Goal: Information Seeking & Learning: Compare options

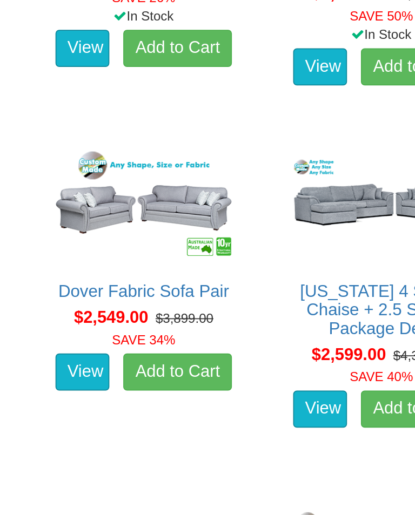
scroll to position [2332, 0]
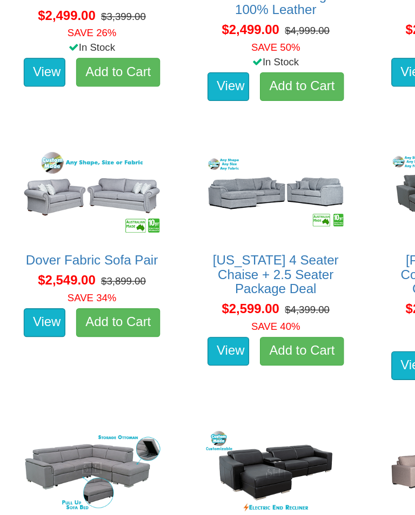
click at [42, 242] on link "View" at bounding box center [33, 248] width 31 height 22
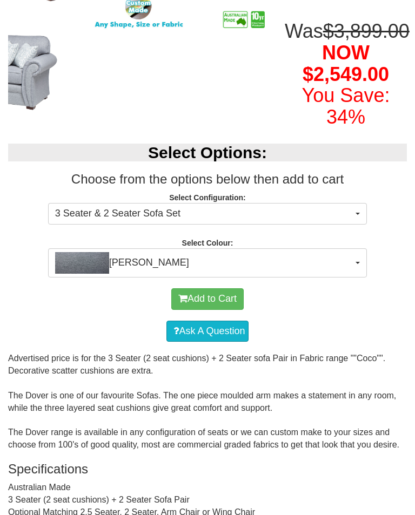
scroll to position [213, 0]
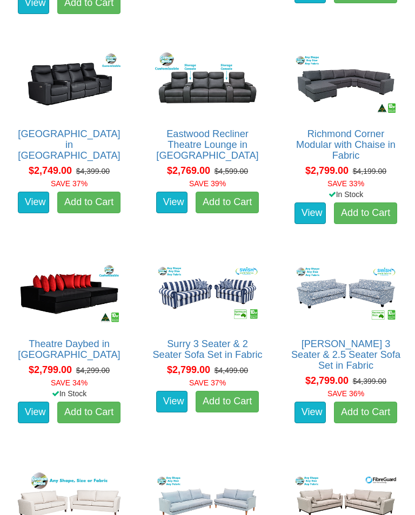
scroll to position [2819, 0]
click at [349, 306] on img at bounding box center [345, 294] width 110 height 68
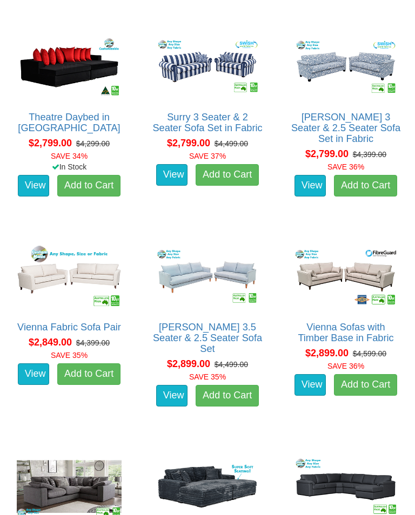
scroll to position [3047, 0]
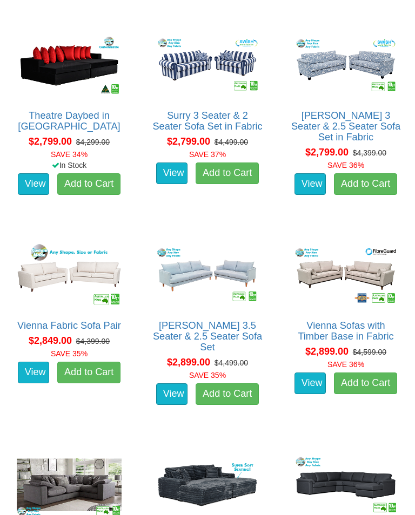
click at [312, 379] on link "View" at bounding box center [309, 384] width 31 height 22
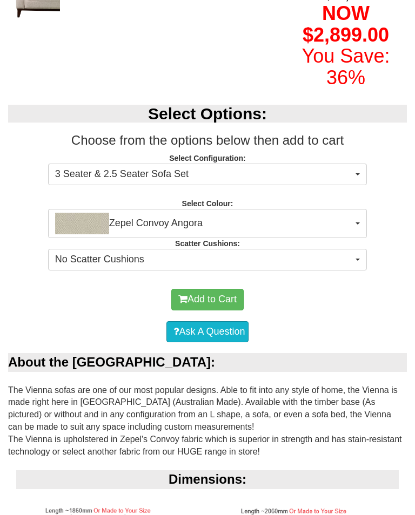
scroll to position [297, 0]
click at [353, 238] on button "Zepel Convoy Angora" at bounding box center [207, 223] width 319 height 29
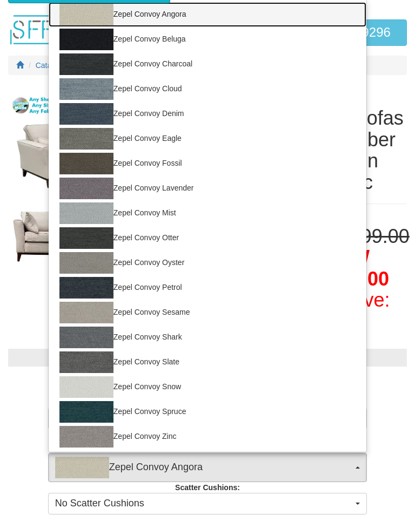
scroll to position [54, 0]
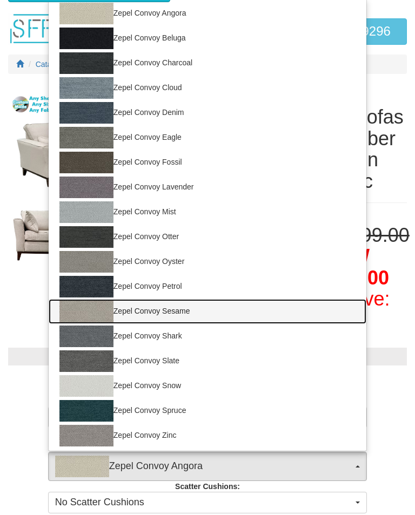
click at [173, 324] on link "Zepel Convoy Sesame" at bounding box center [207, 311] width 317 height 25
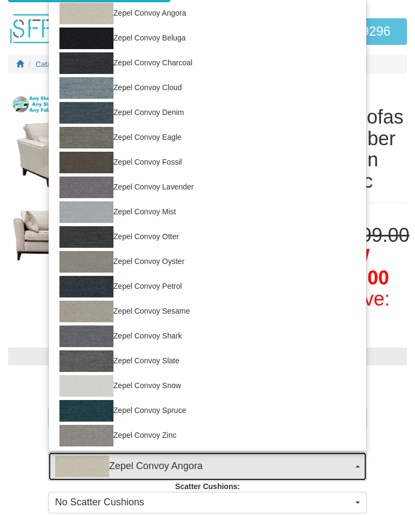
select select "1686"
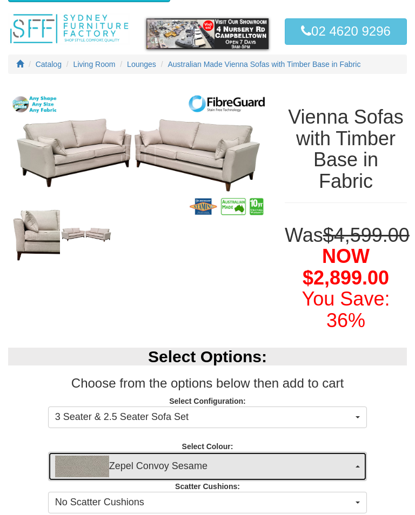
scroll to position [0, 0]
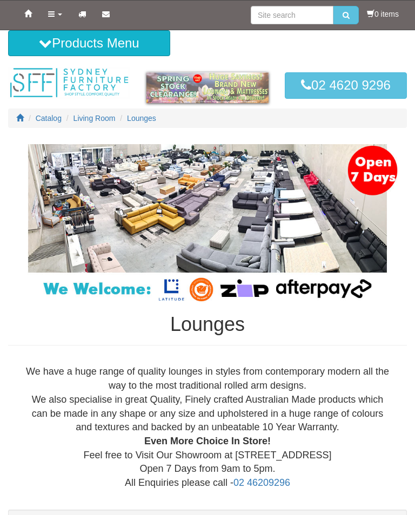
scroll to position [3116, 0]
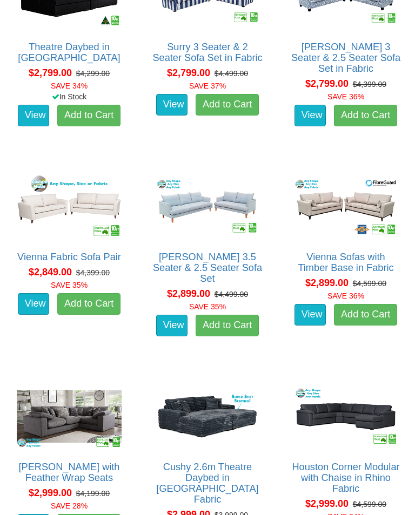
click at [212, 216] on img at bounding box center [207, 207] width 110 height 68
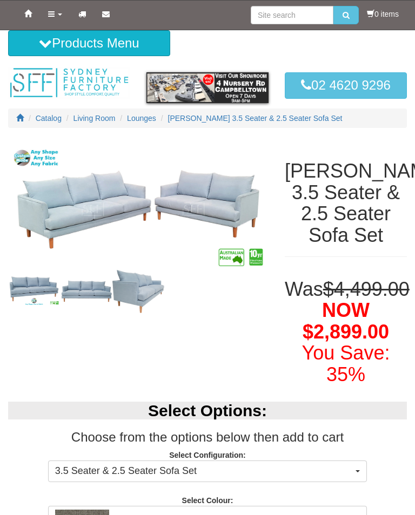
click at [147, 121] on span "Lounges" at bounding box center [141, 118] width 29 height 9
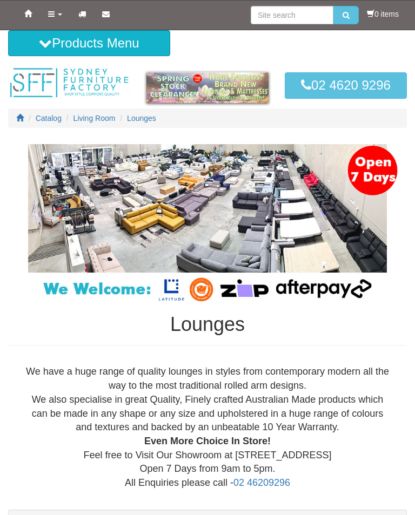
click at [64, 19] on link "Products" at bounding box center [55, 14] width 30 height 27
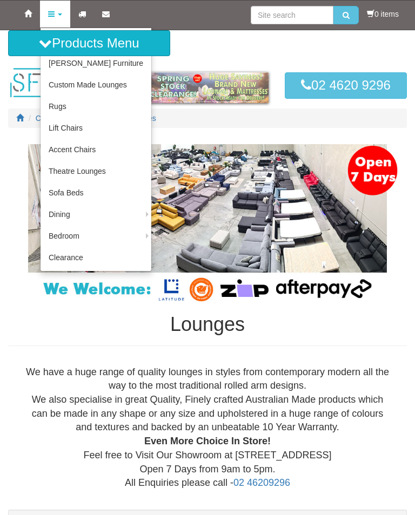
click at [77, 197] on link "Sofa Beds" at bounding box center [95, 193] width 111 height 22
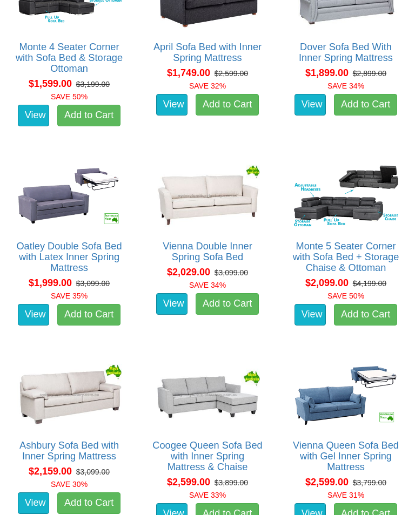
scroll to position [866, 0]
click at [192, 404] on img at bounding box center [207, 395] width 110 height 68
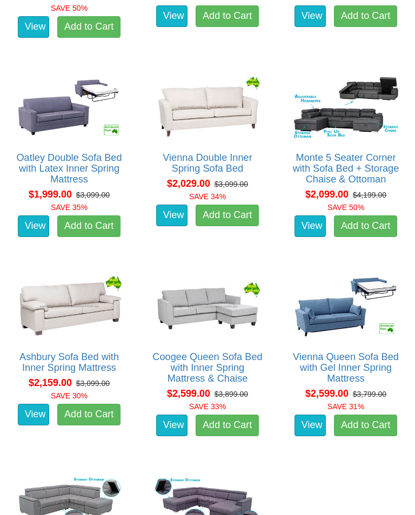
scroll to position [954, 0]
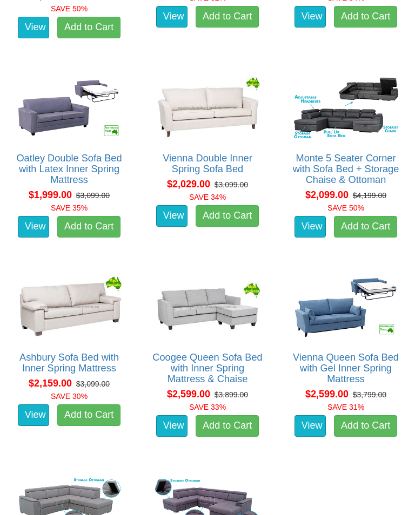
click at [67, 312] on img at bounding box center [69, 307] width 110 height 68
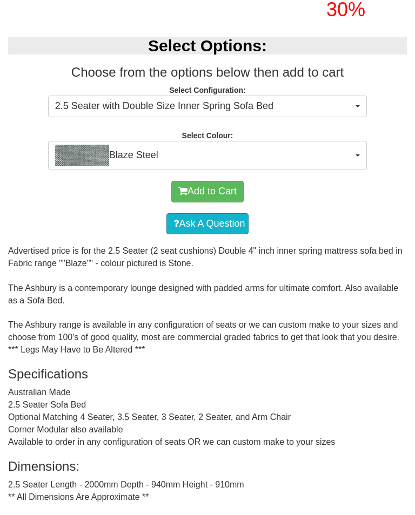
scroll to position [364, 0]
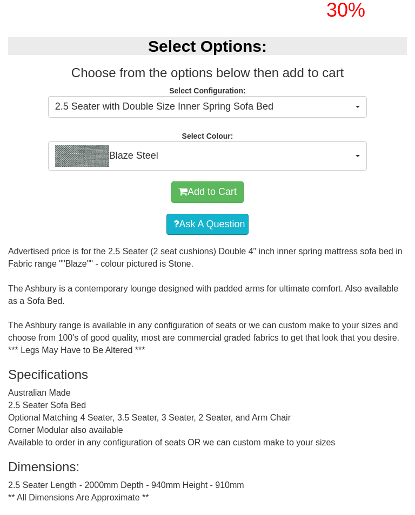
click at [353, 118] on button "2.5 Seater with Double Size Inner Spring Sofa Bed" at bounding box center [207, 107] width 319 height 22
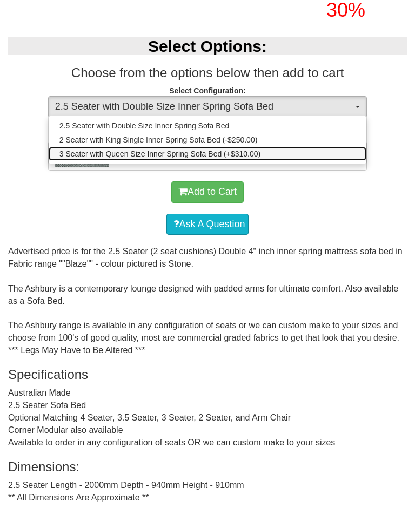
click at [192, 159] on span "3 Seater with Queen Size Inner Spring Sofa Bed (+$310.00)" at bounding box center [159, 153] width 201 height 11
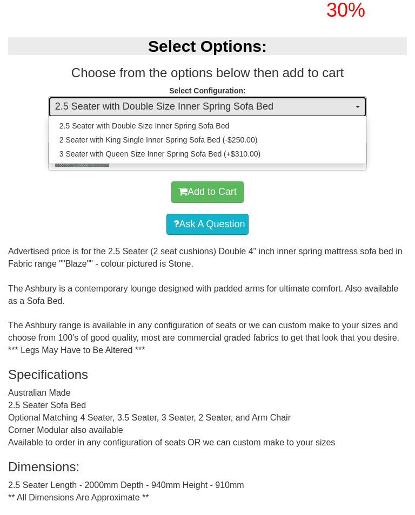
select select "440"
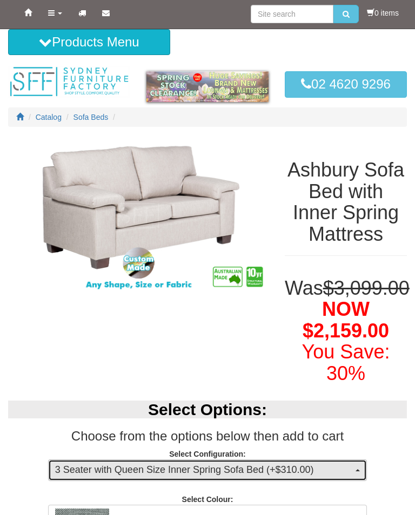
scroll to position [0, 0]
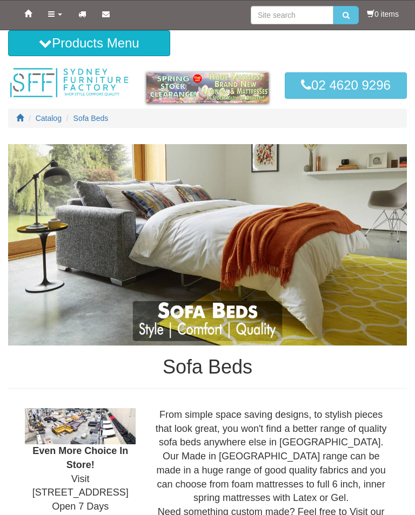
scroll to position [971, 0]
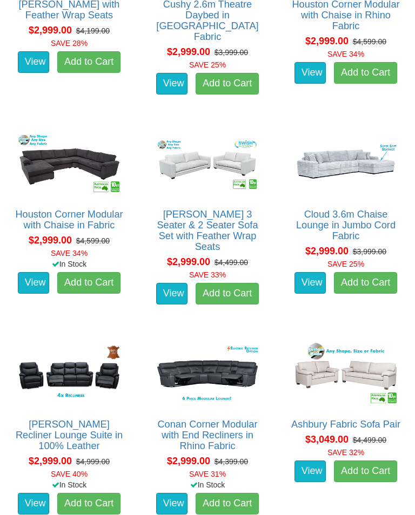
scroll to position [3579, 0]
click at [348, 373] on img at bounding box center [345, 374] width 110 height 68
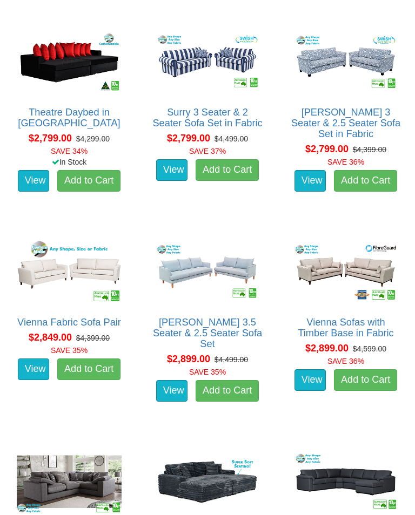
scroll to position [3049, 0]
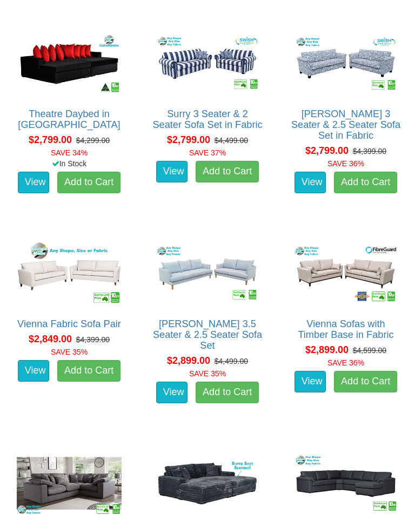
click at [345, 276] on img at bounding box center [345, 274] width 110 height 68
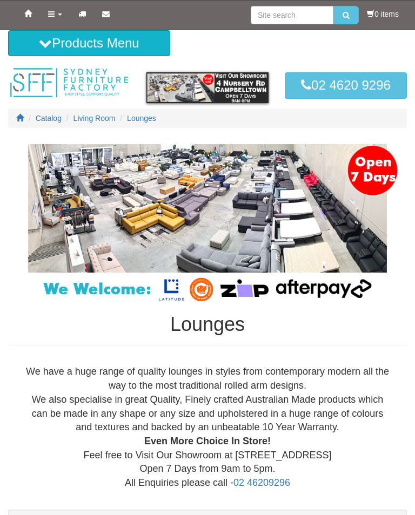
scroll to position [3049, 0]
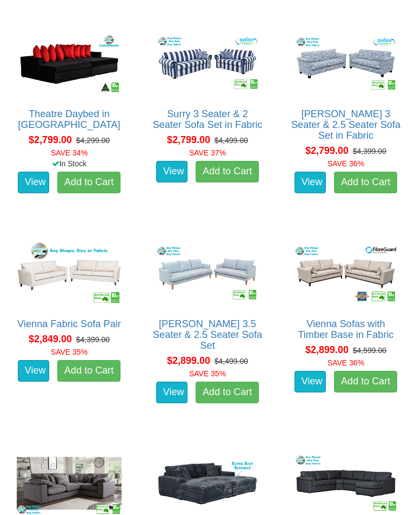
click at [355, 81] on img at bounding box center [345, 64] width 110 height 68
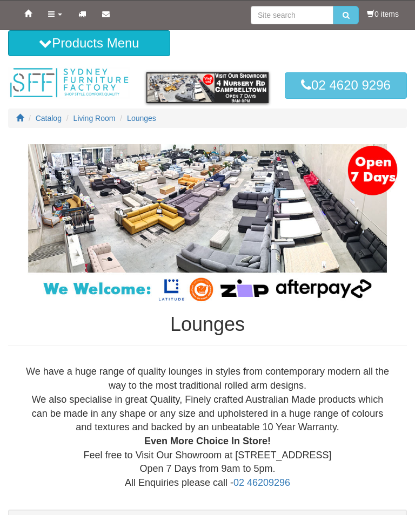
scroll to position [3049, 0]
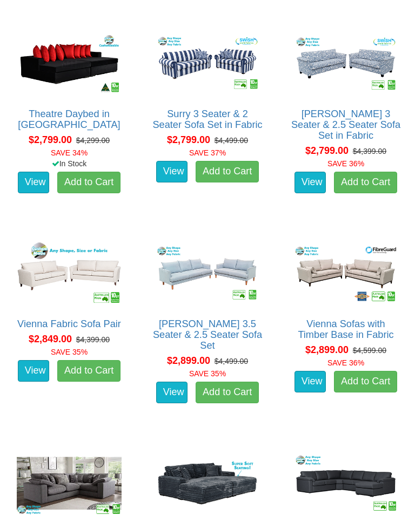
click at [206, 109] on link "Surry 3 Seater & 2 Seater Sofa Set in Fabric" at bounding box center [207, 120] width 110 height 22
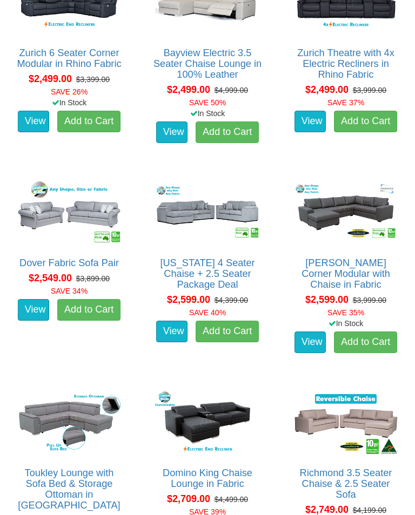
scroll to position [2268, 0]
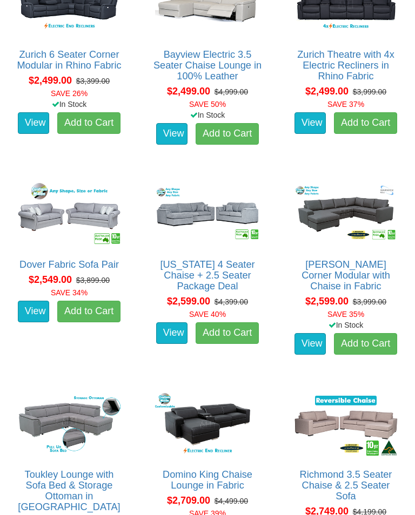
click at [71, 220] on img at bounding box center [69, 214] width 110 height 68
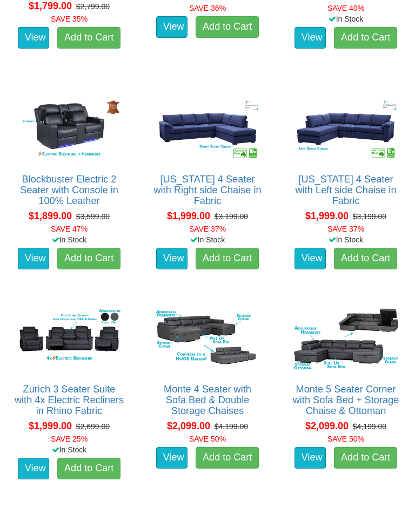
scroll to position [1302, 0]
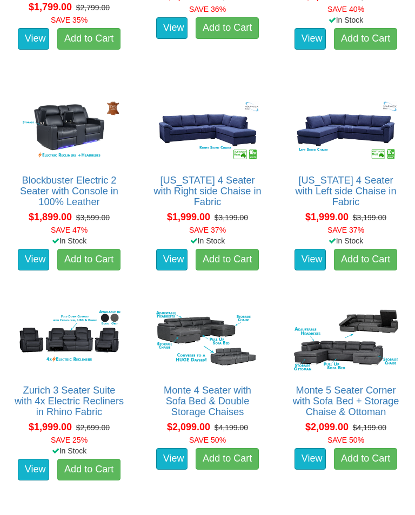
click at [209, 134] on img at bounding box center [207, 130] width 110 height 68
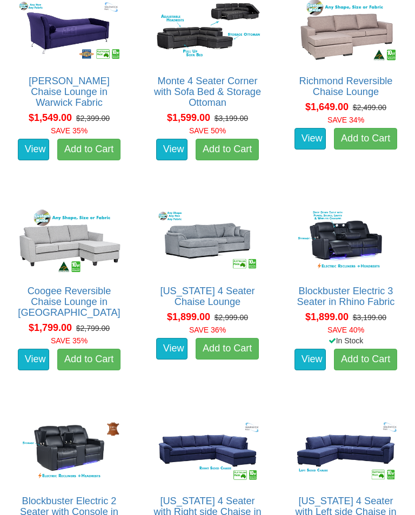
scroll to position [980, 0]
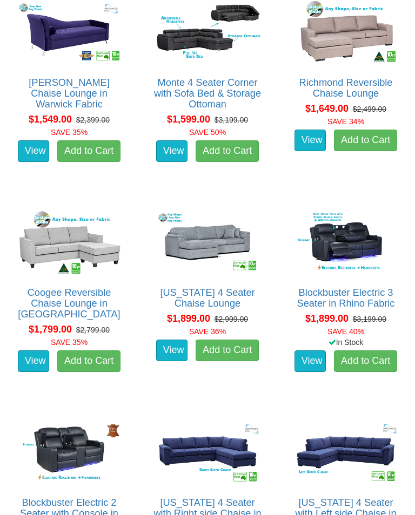
click at [64, 242] on img at bounding box center [69, 242] width 110 height 68
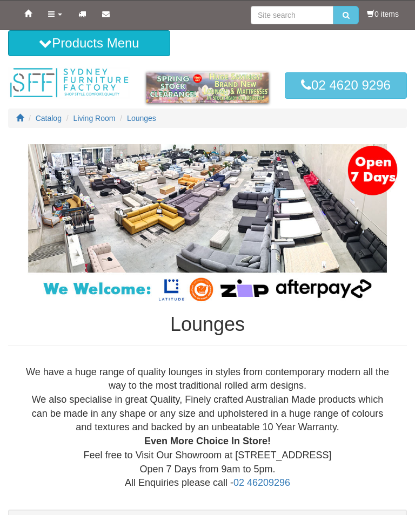
click at [60, 21] on link "Products" at bounding box center [55, 14] width 30 height 27
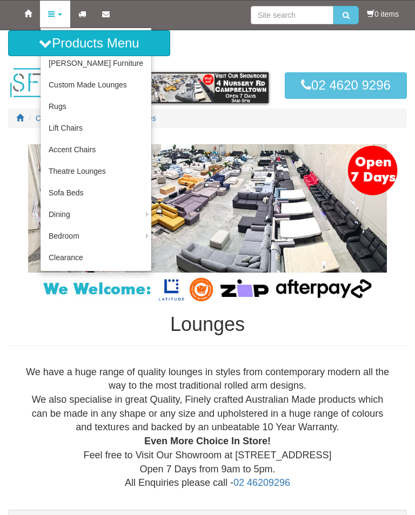
click at [96, 65] on link "[PERSON_NAME] Furniture" at bounding box center [95, 63] width 111 height 22
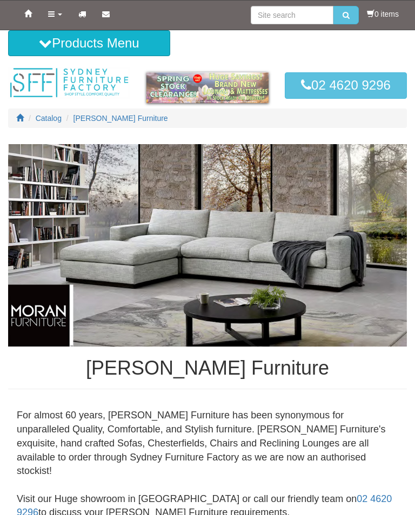
click at [58, 15] on b at bounding box center [60, 14] width 4 height 2
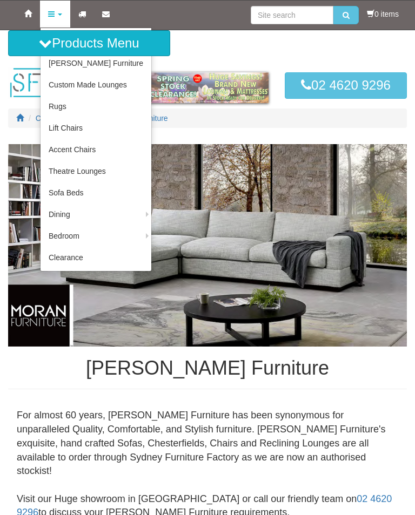
click at [59, 108] on link "Rugs" at bounding box center [95, 107] width 111 height 22
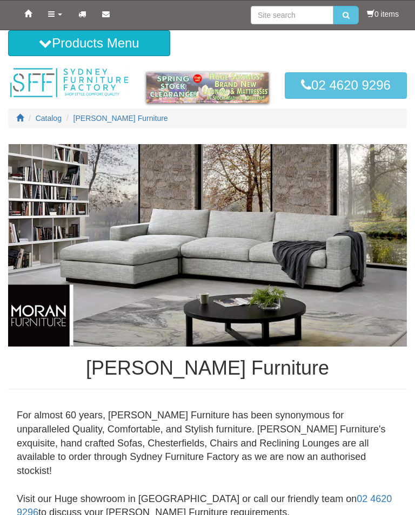
click at [55, 15] on link "Products" at bounding box center [55, 14] width 30 height 27
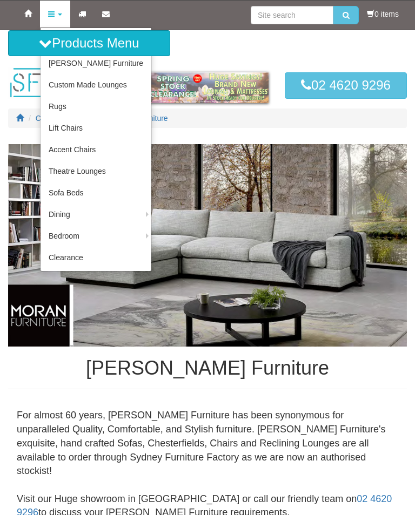
click at [0, 0] on link "Dining Chairs" at bounding box center [0, 0] width 0 height 0
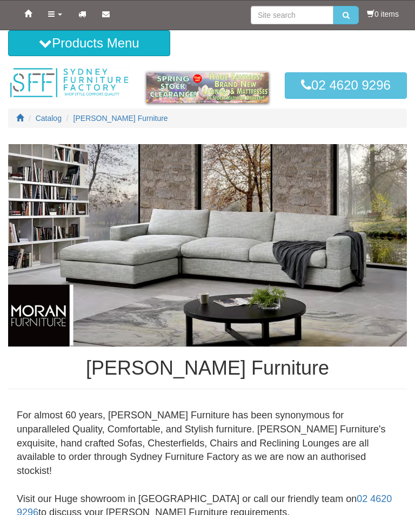
click at [55, 11] on link "Products" at bounding box center [55, 14] width 30 height 27
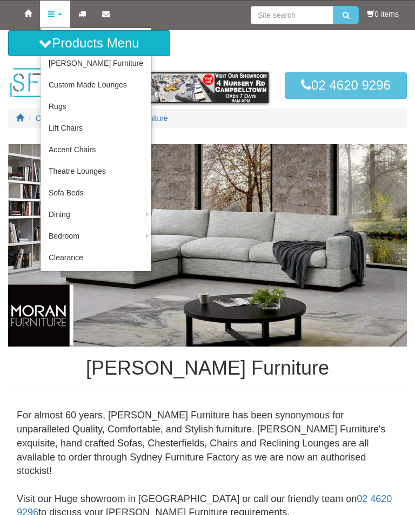
click at [82, 147] on link "Accent Chairs" at bounding box center [95, 150] width 111 height 22
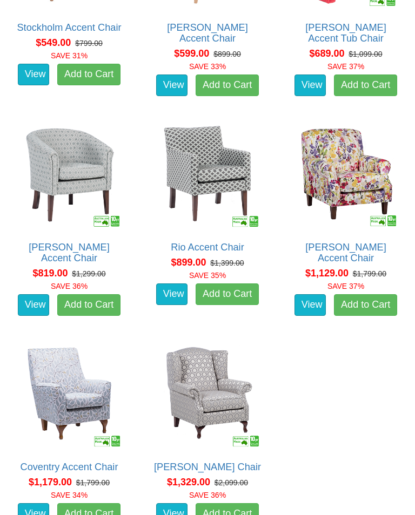
scroll to position [616, 0]
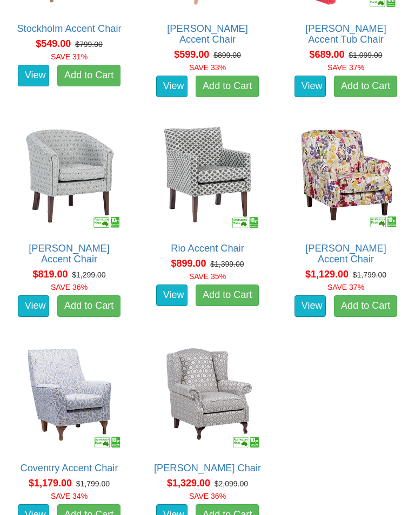
click at [170, 510] on link "View" at bounding box center [171, 515] width 31 height 22
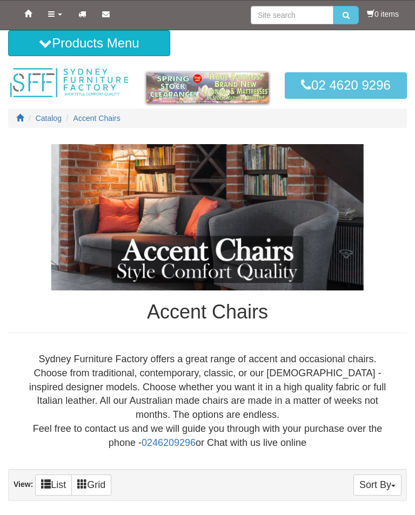
scroll to position [632, 0]
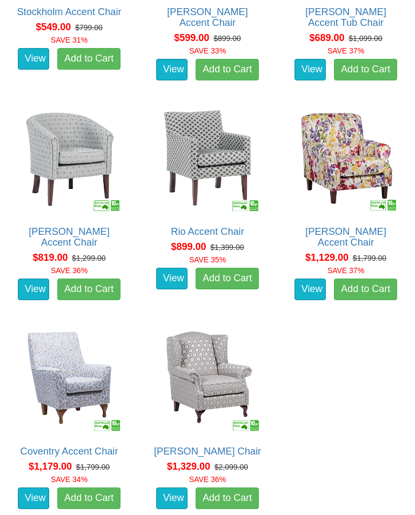
click at [308, 279] on link "View" at bounding box center [309, 290] width 31 height 22
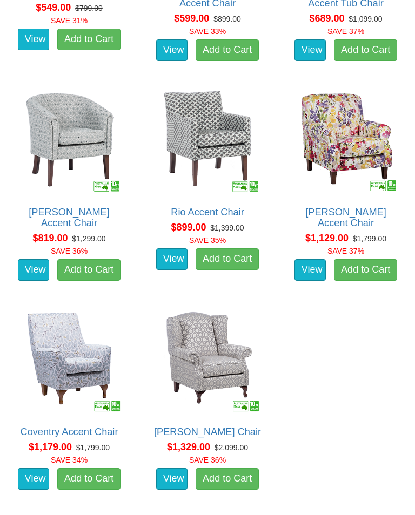
scroll to position [652, 0]
click at [76, 372] on img at bounding box center [69, 361] width 110 height 110
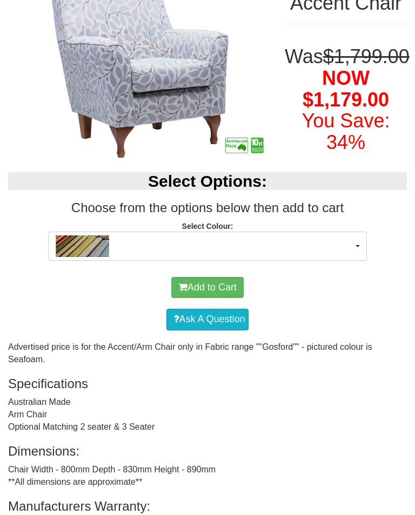
scroll to position [190, 0]
click at [350, 257] on span "button" at bounding box center [204, 246] width 298 height 22
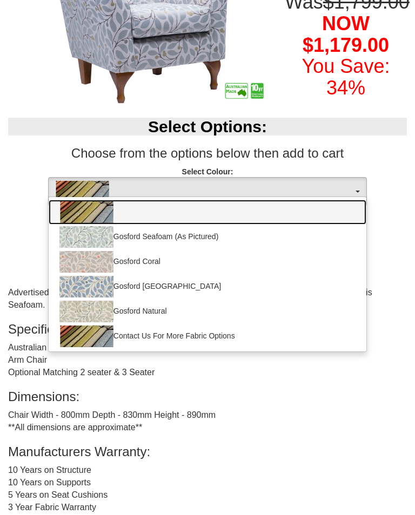
scroll to position [238, 0]
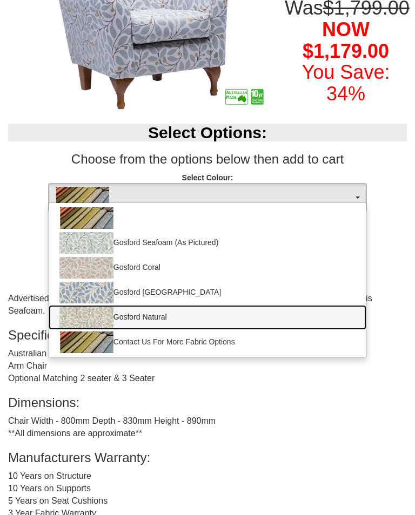
click at [92, 328] on img at bounding box center [86, 318] width 54 height 22
select select "889"
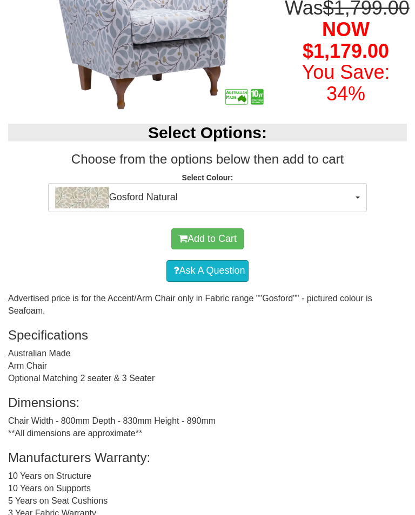
click at [356, 212] on button "Gosford Natural" at bounding box center [207, 197] width 319 height 29
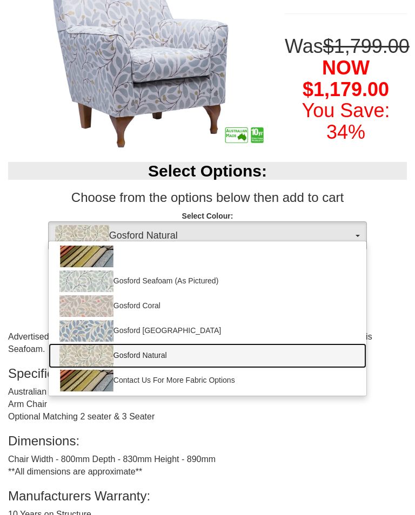
scroll to position [200, 0]
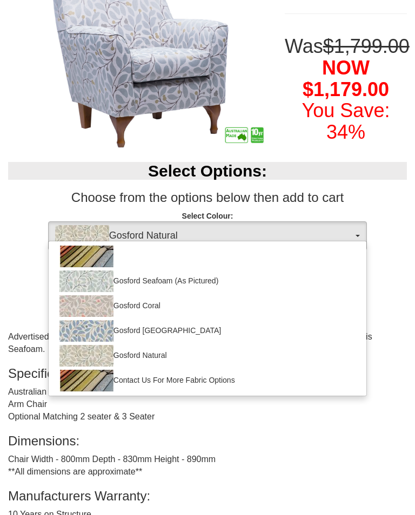
click at [333, 458] on div at bounding box center [207, 257] width 415 height 515
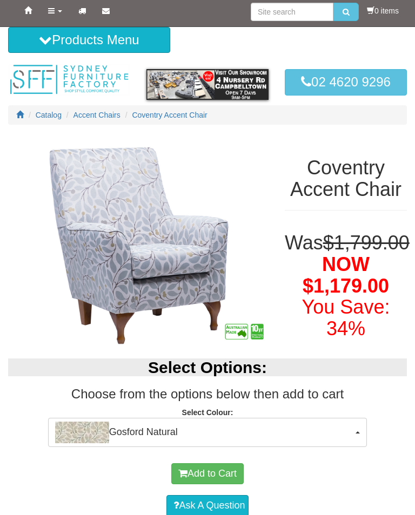
scroll to position [0, 0]
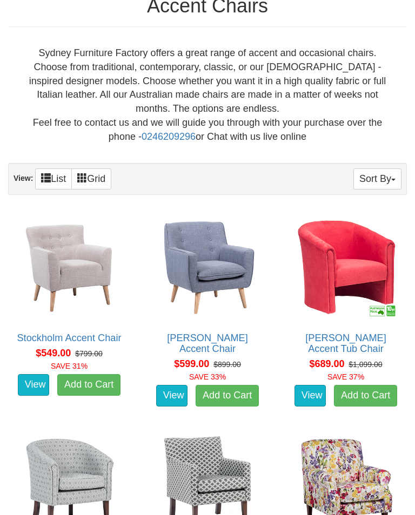
scroll to position [302, 0]
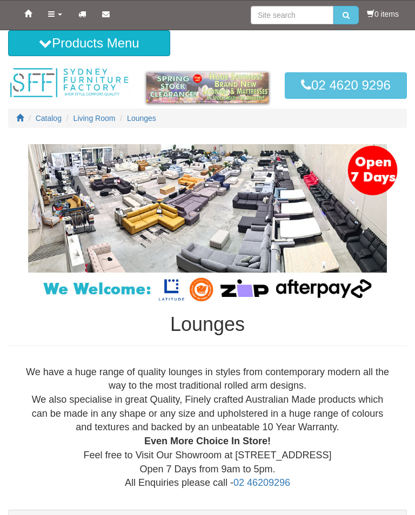
click at [60, 18] on link "Products" at bounding box center [55, 14] width 30 height 27
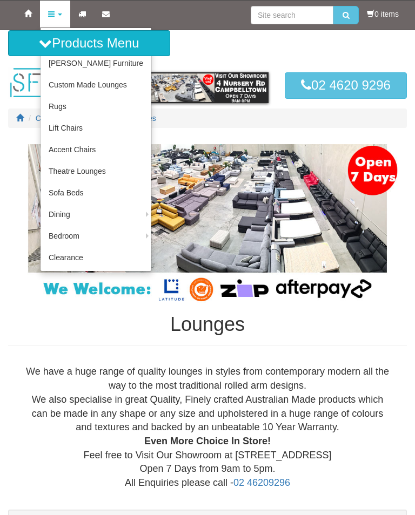
click at [68, 193] on link "Sofa Beds" at bounding box center [95, 193] width 111 height 22
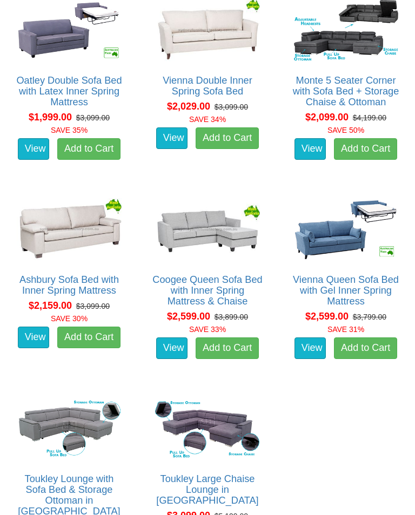
scroll to position [1032, 0]
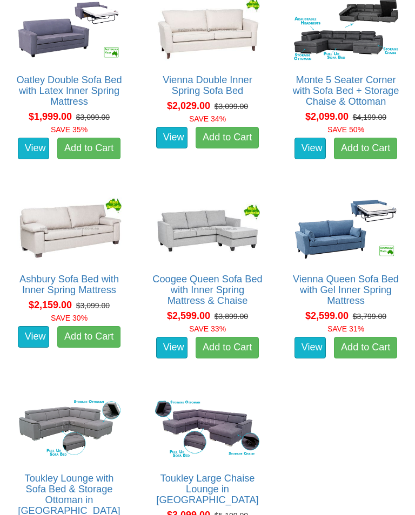
click at [339, 235] on img at bounding box center [345, 229] width 110 height 68
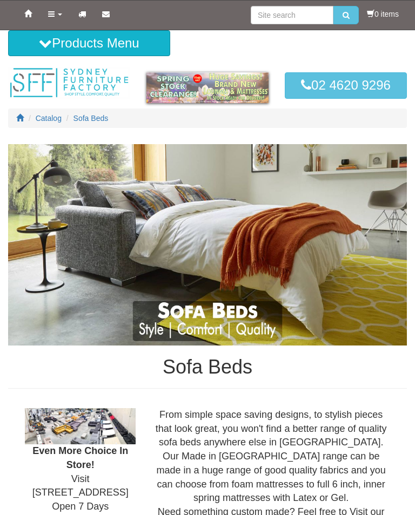
click at [56, 15] on link "Products" at bounding box center [55, 14] width 30 height 27
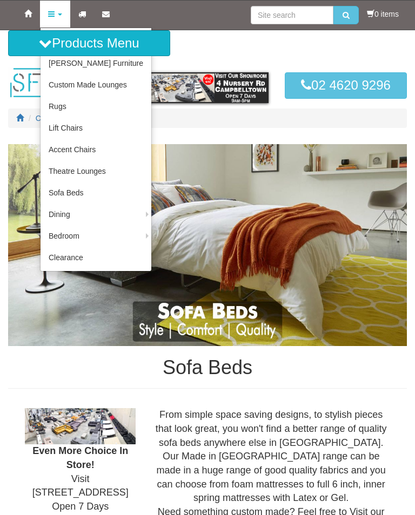
click at [89, 150] on link "Accent Chairs" at bounding box center [95, 150] width 111 height 22
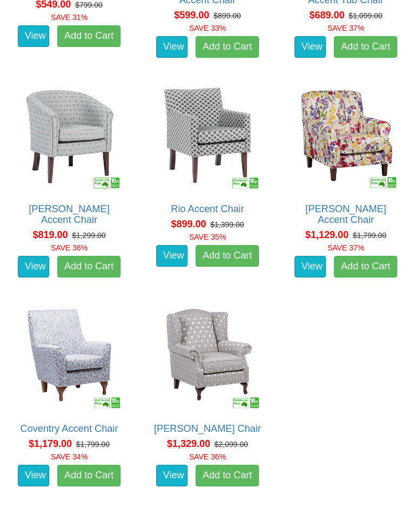
scroll to position [655, 0]
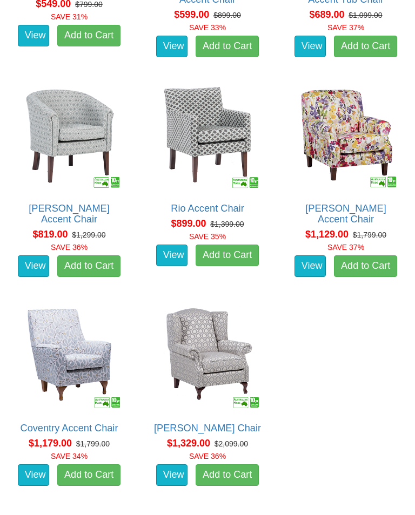
click at [32, 476] on link "View" at bounding box center [33, 475] width 31 height 22
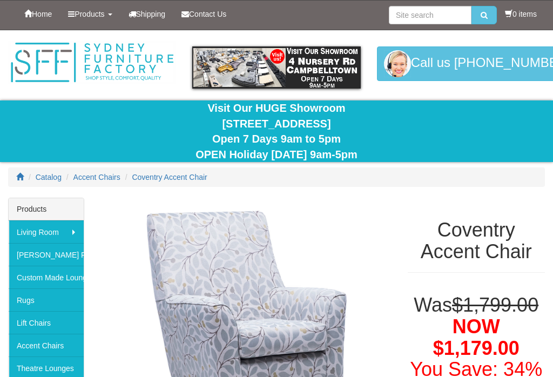
click at [116, 18] on link "Products" at bounding box center [90, 14] width 60 height 27
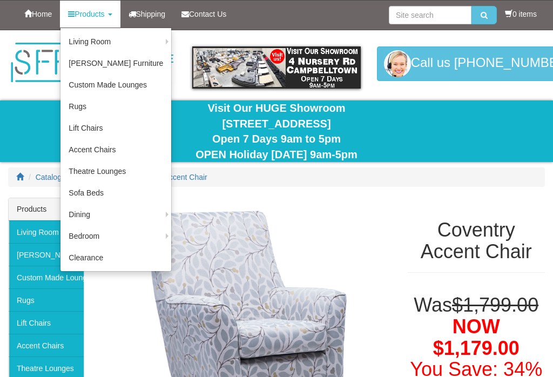
click at [115, 197] on link "Sofa Beds" at bounding box center [115, 193] width 111 height 22
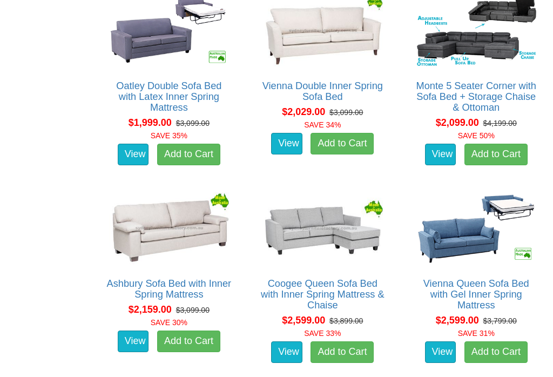
scroll to position [1100, 0]
click at [436, 349] on link "View" at bounding box center [440, 352] width 31 height 22
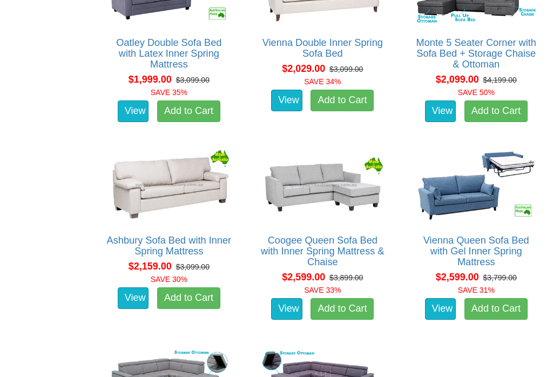
scroll to position [1141, 0]
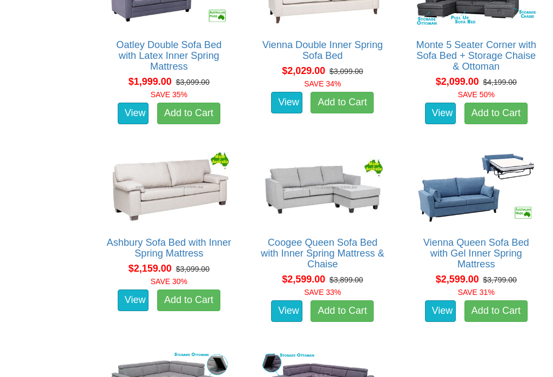
click at [439, 309] on link "View" at bounding box center [440, 311] width 31 height 22
